Goal: Navigation & Orientation: Find specific page/section

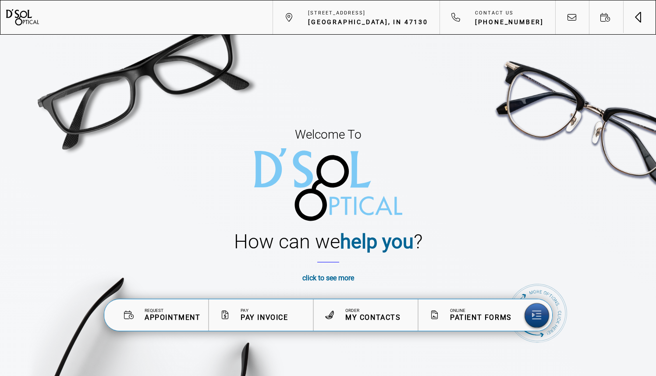
click at [638, 14] on span "Toggle navigation" at bounding box center [638, 15] width 6 height 6
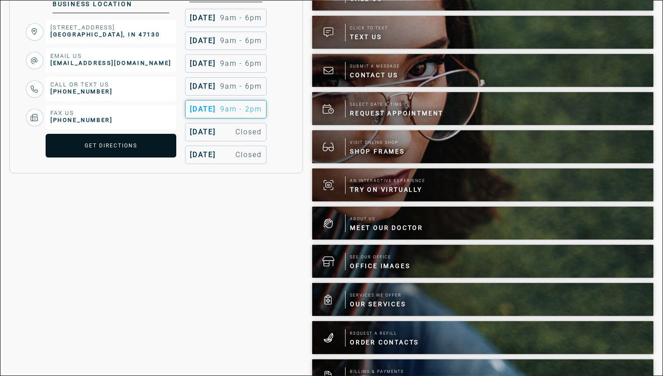
scroll to position [239, 0]
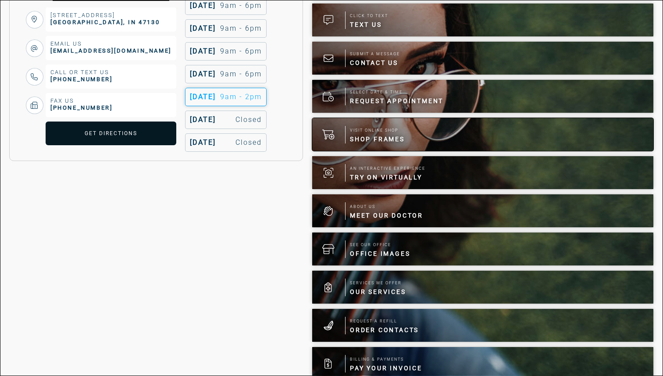
click at [373, 136] on span "Shop Frames" at bounding box center [377, 139] width 55 height 9
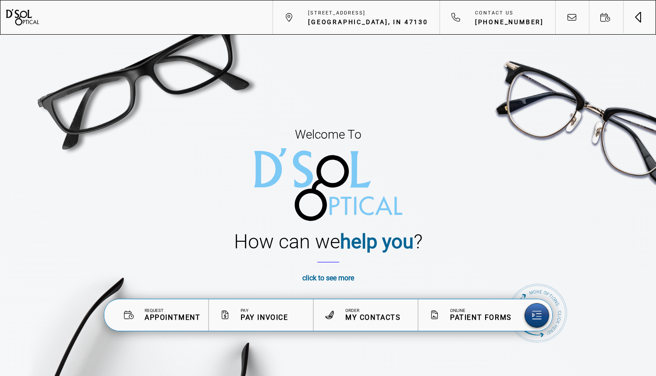
click at [638, 12] on button "Toggle navigation" at bounding box center [639, 16] width 33 height 33
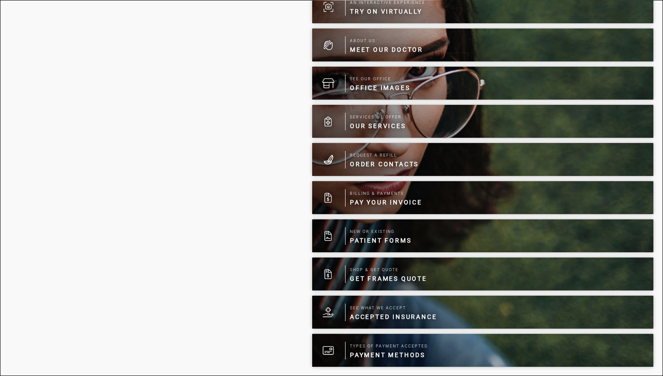
scroll to position [409, 0]
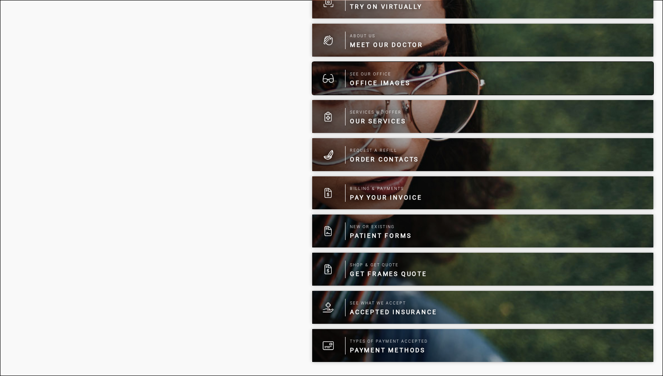
click at [399, 81] on span "Office Images" at bounding box center [380, 82] width 60 height 9
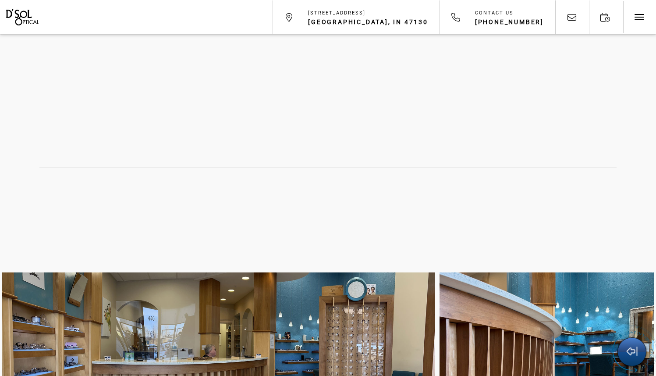
scroll to position [3153, 0]
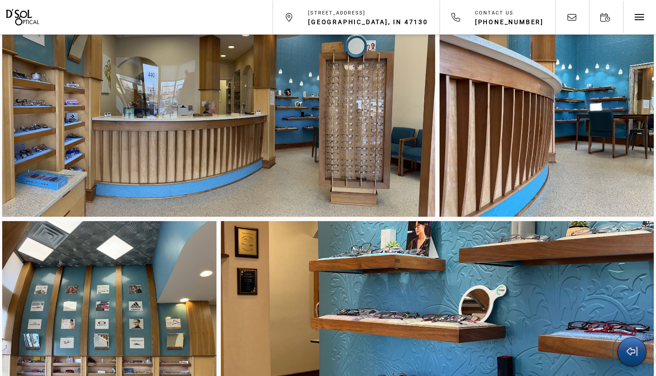
click at [64, 120] on div at bounding box center [218, 123] width 433 height 188
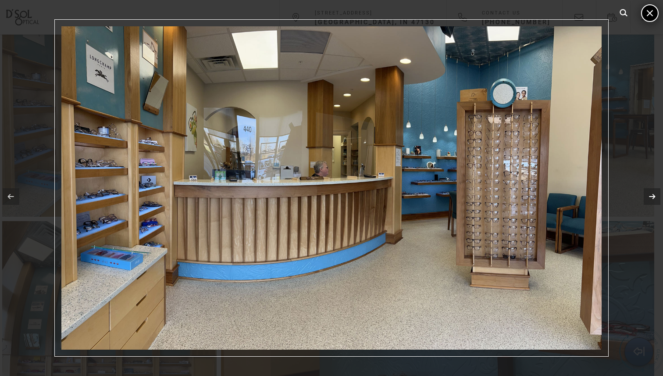
click at [648, 200] on link at bounding box center [652, 196] width 17 height 17
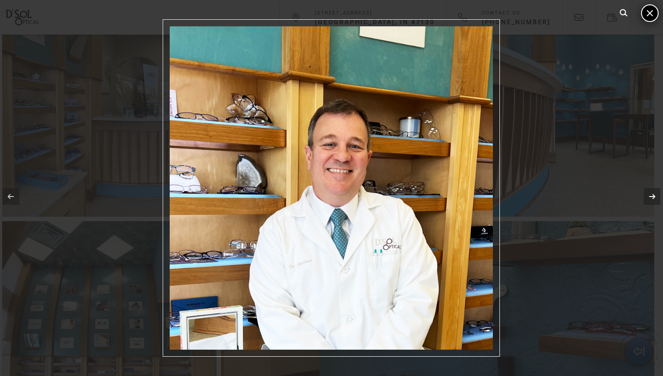
click at [648, 197] on link at bounding box center [652, 196] width 17 height 17
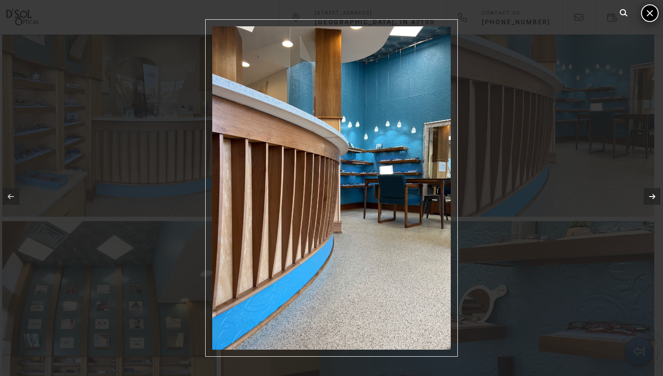
click at [648, 197] on link at bounding box center [652, 196] width 17 height 17
click at [12, 197] on link at bounding box center [11, 196] width 17 height 17
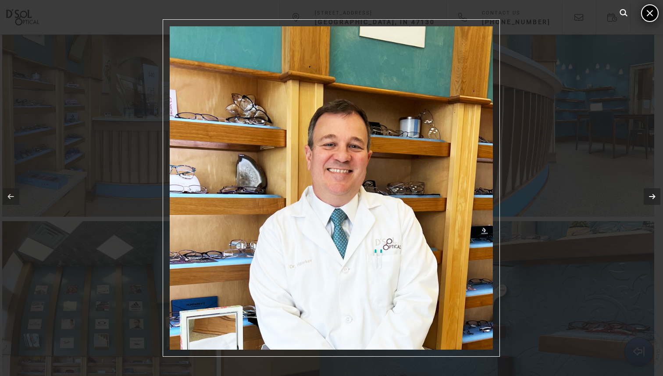
click at [656, 198] on link at bounding box center [652, 196] width 17 height 17
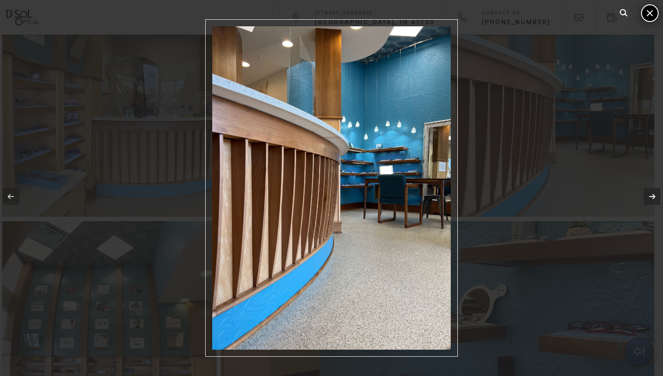
click at [650, 194] on link at bounding box center [652, 196] width 17 height 17
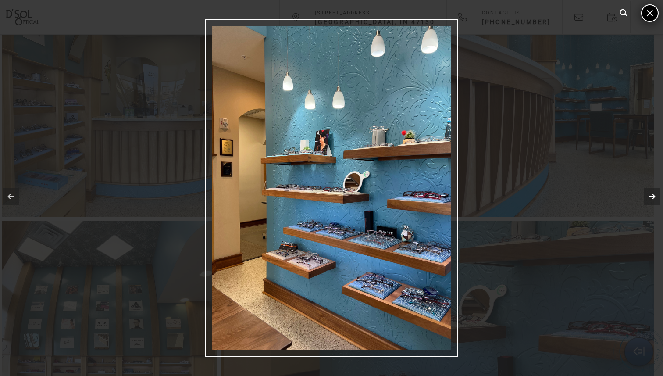
click at [652, 196] on link at bounding box center [652, 196] width 17 height 17
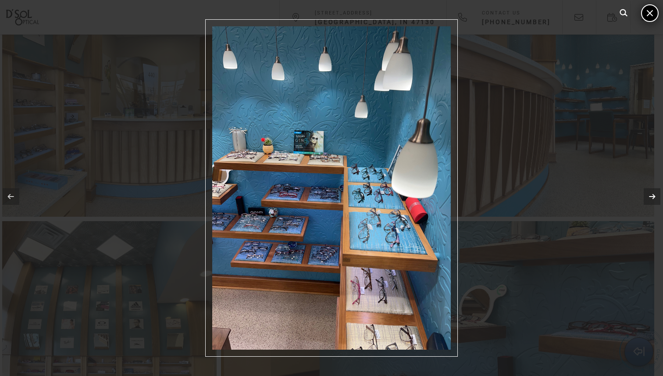
click at [652, 196] on link at bounding box center [652, 196] width 17 height 17
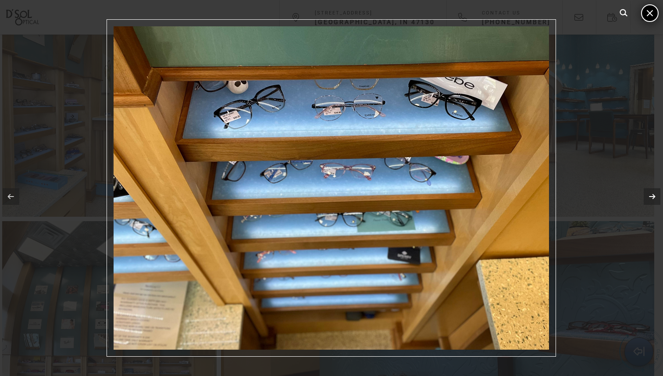
click at [652, 196] on link at bounding box center [652, 196] width 17 height 17
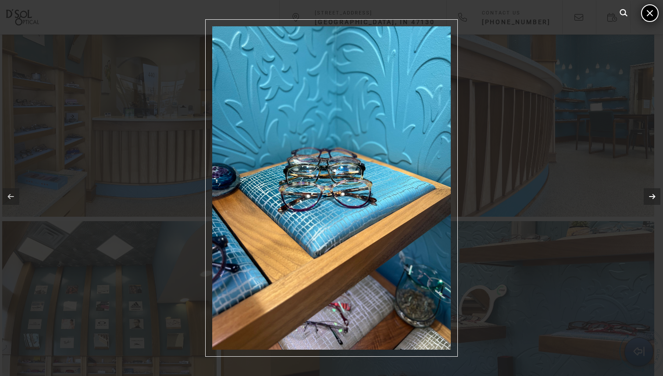
click at [652, 196] on link at bounding box center [652, 196] width 17 height 17
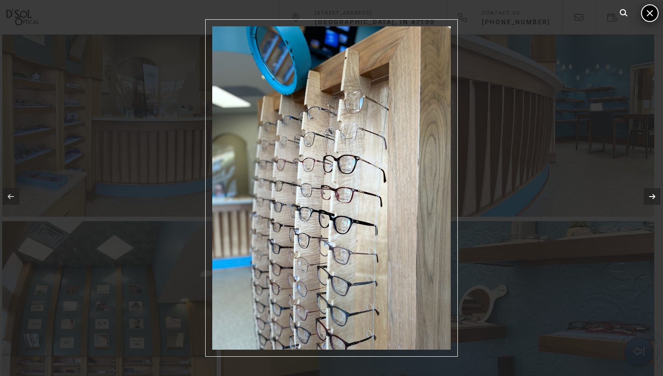
click at [652, 196] on link at bounding box center [652, 196] width 17 height 17
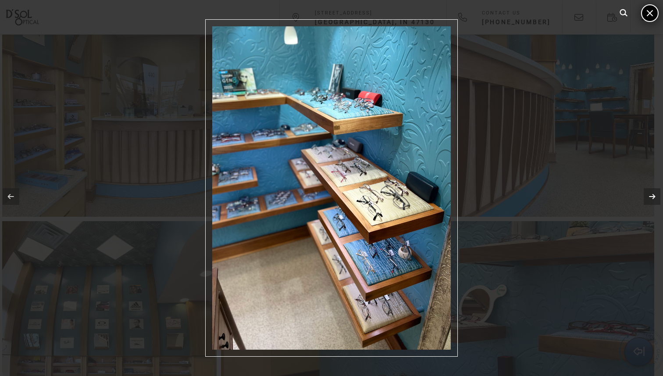
click at [652, 196] on link at bounding box center [652, 196] width 17 height 17
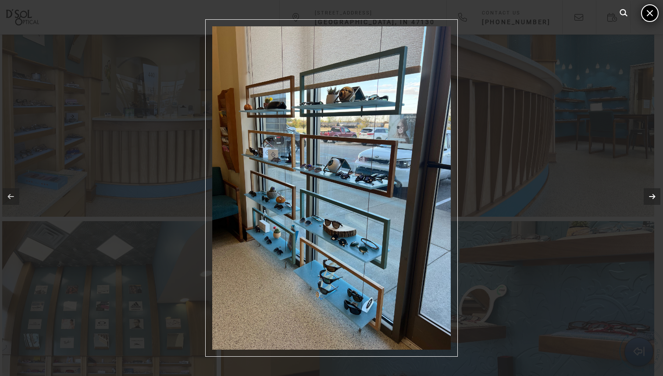
click at [652, 196] on link at bounding box center [652, 196] width 17 height 17
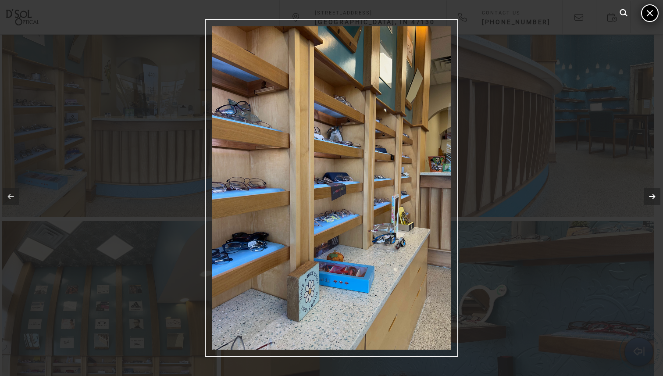
click at [652, 196] on link at bounding box center [652, 196] width 17 height 17
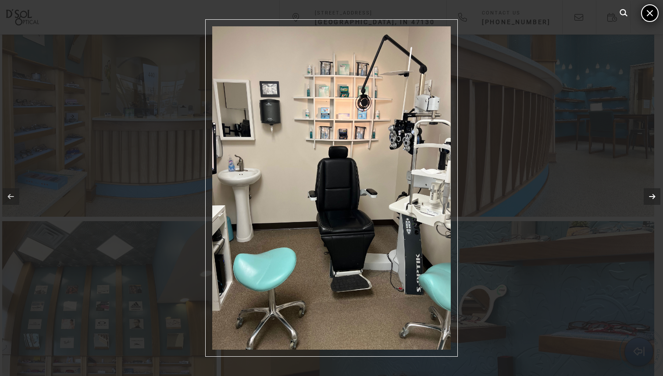
click at [652, 196] on link at bounding box center [652, 196] width 17 height 17
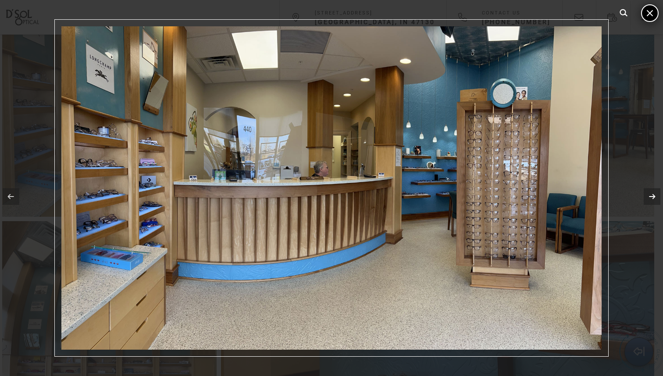
click at [652, 196] on link at bounding box center [652, 196] width 17 height 17
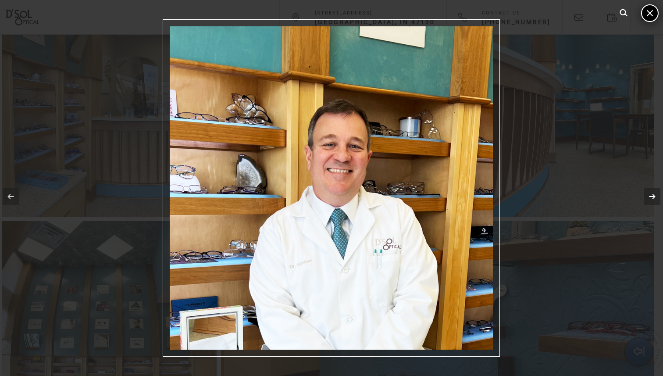
click at [652, 196] on link at bounding box center [652, 196] width 17 height 17
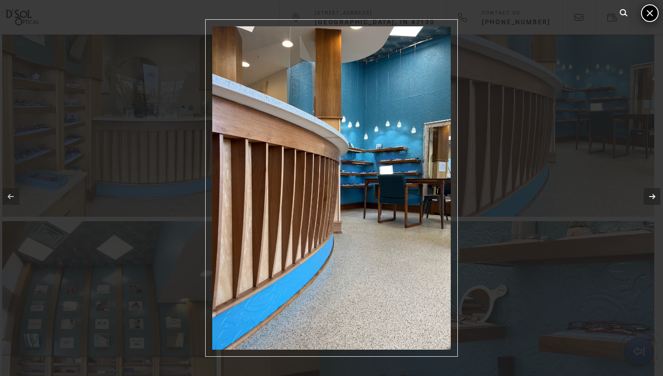
click at [652, 196] on link at bounding box center [652, 196] width 17 height 17
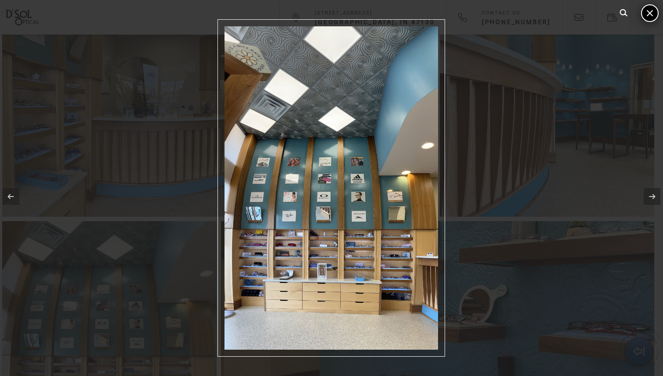
click at [648, 10] on icon at bounding box center [649, 12] width 11 height 11
